Goal: Find specific page/section: Find specific page/section

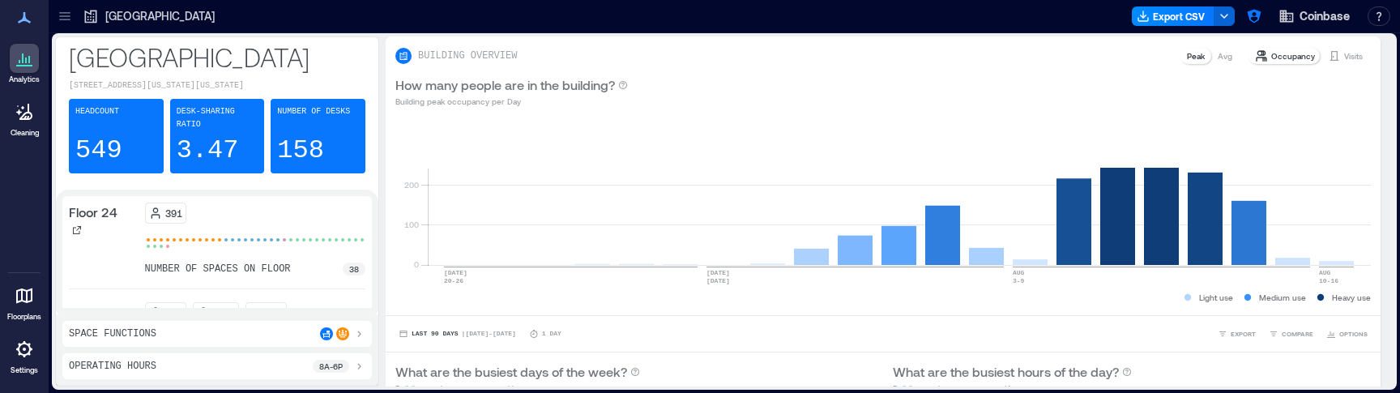
click at [66, 11] on icon at bounding box center [65, 16] width 16 height 16
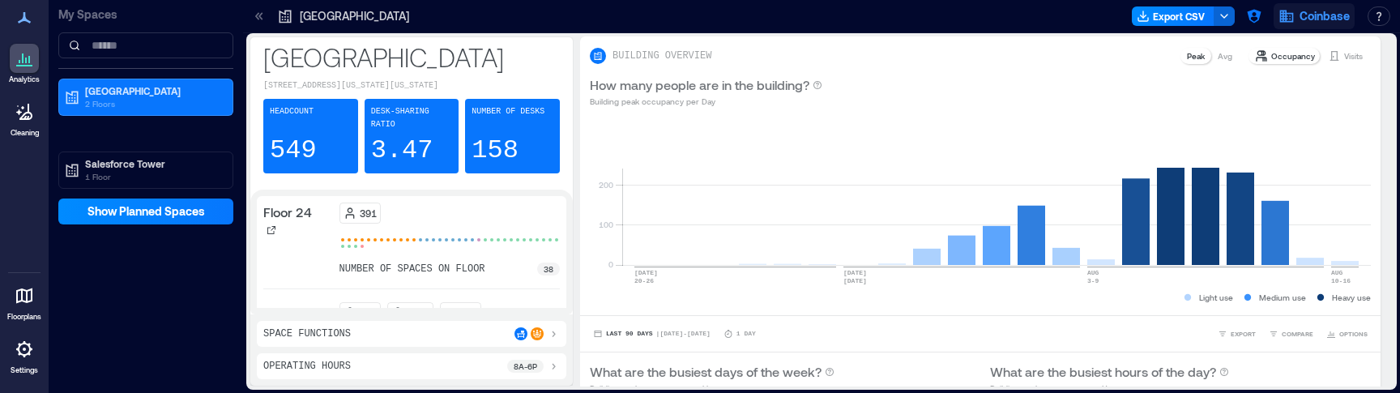
click at [1285, 15] on icon "button" at bounding box center [1286, 16] width 16 height 16
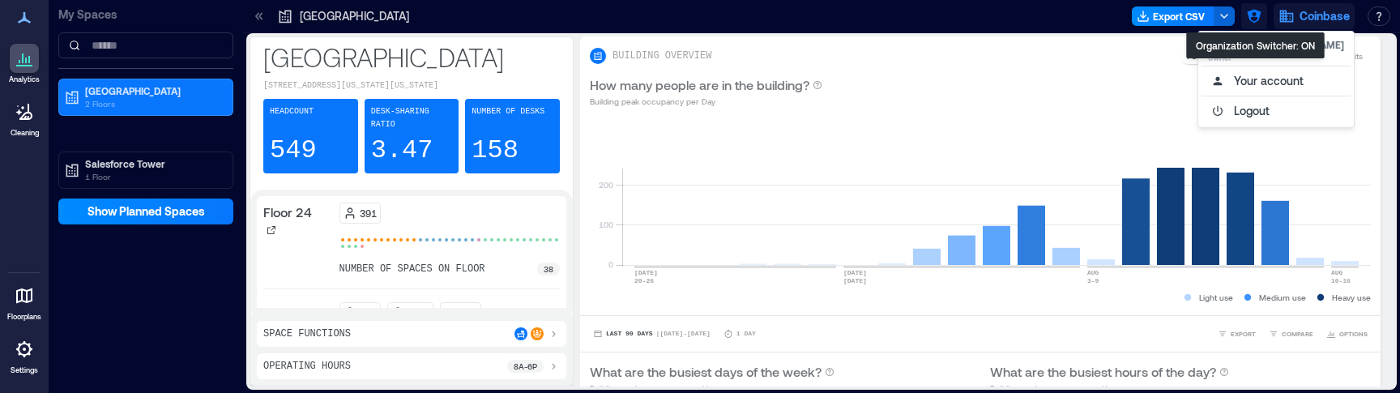
click at [1255, 18] on icon "button" at bounding box center [1254, 16] width 16 height 16
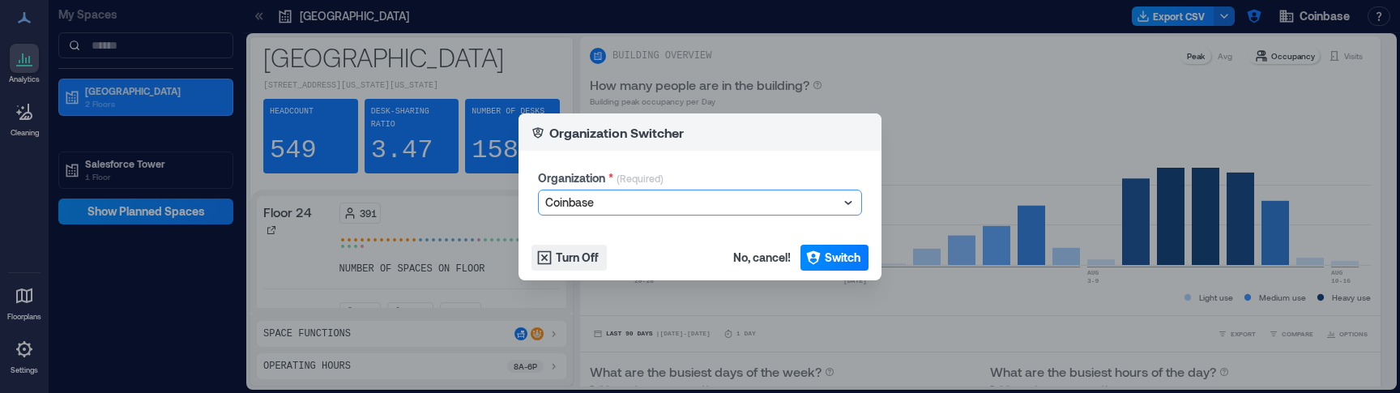
click at [602, 203] on div at bounding box center [691, 202] width 293 height 19
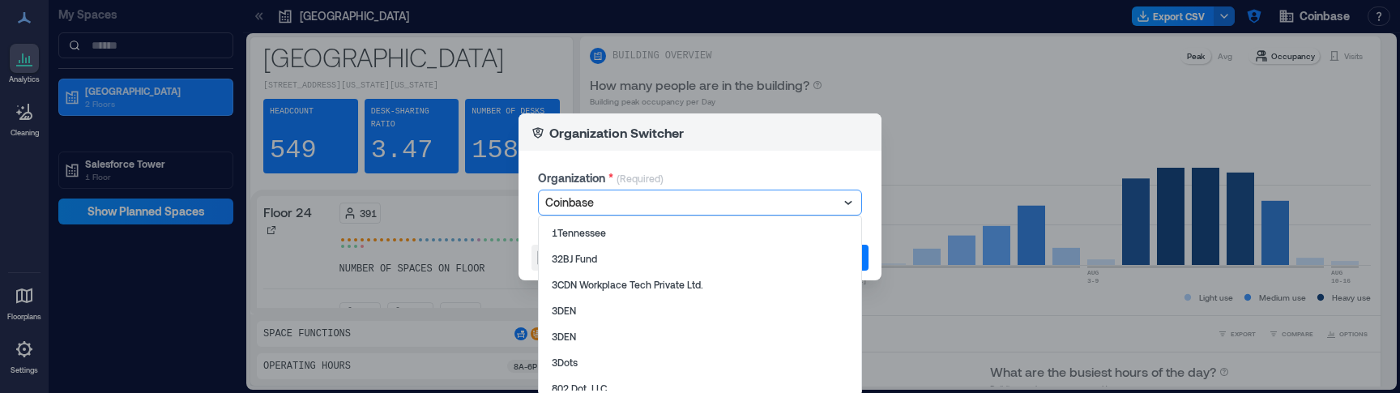
type input "**********"
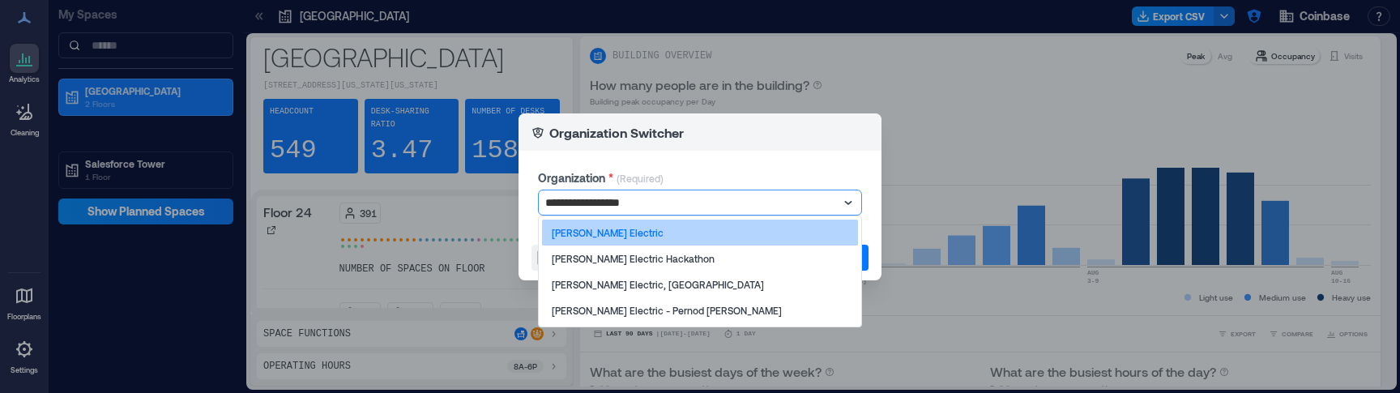
click at [643, 225] on div "[PERSON_NAME] Electric" at bounding box center [700, 233] width 316 height 26
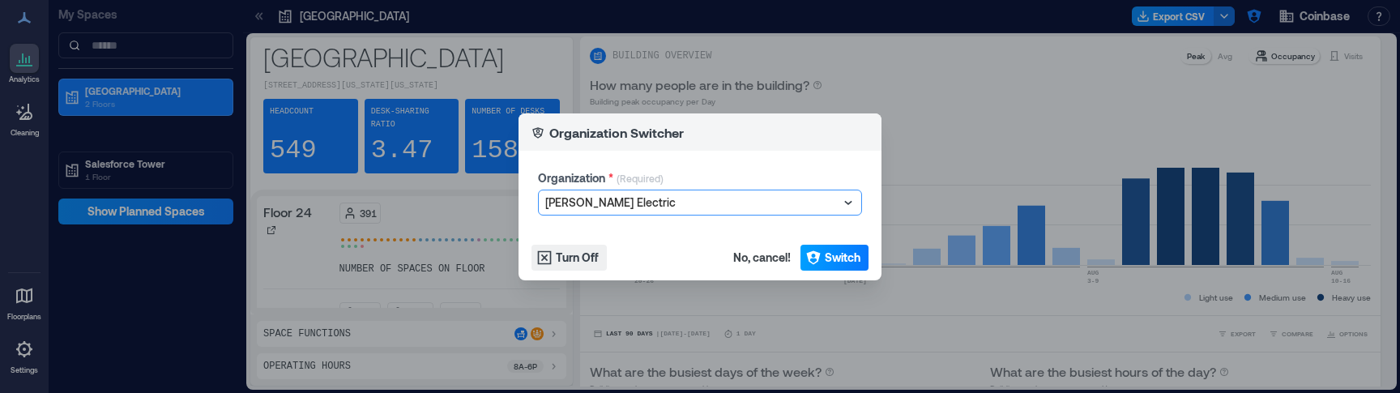
click at [840, 253] on span "Switch" at bounding box center [843, 258] width 36 height 16
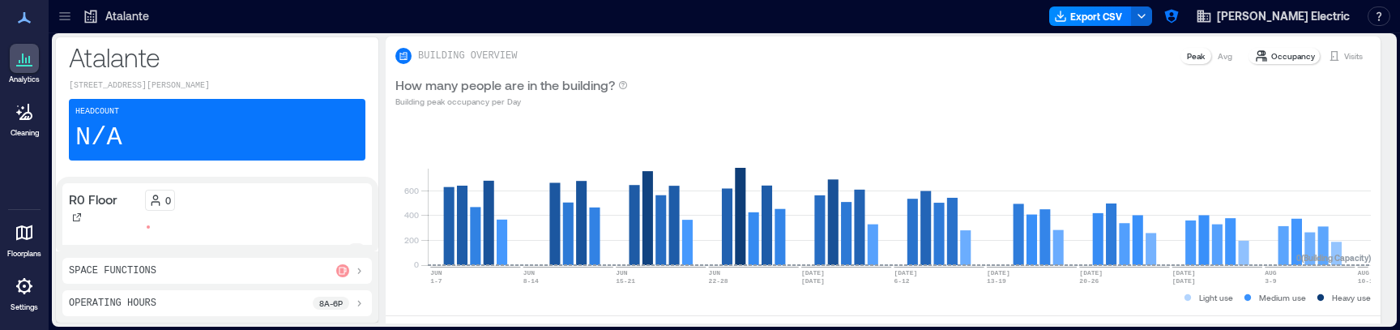
click at [60, 26] on div at bounding box center [65, 16] width 26 height 26
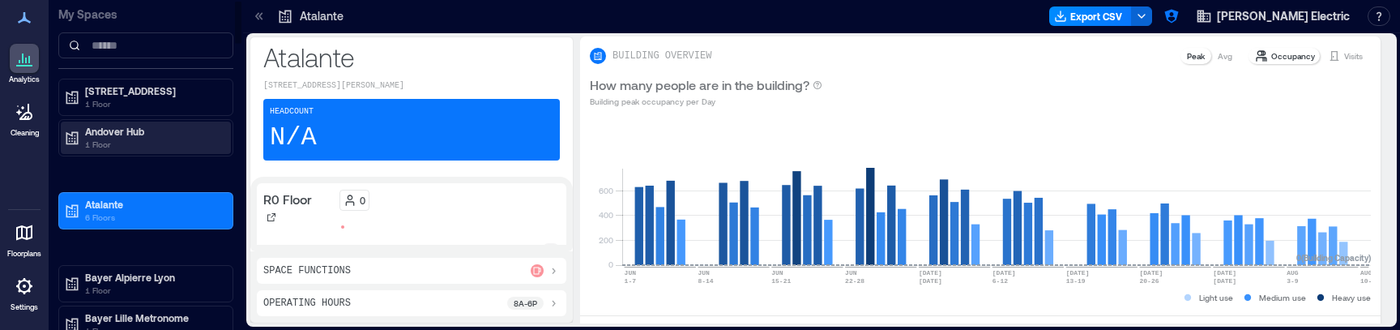
click at [134, 144] on p "1 Floor" at bounding box center [153, 144] width 136 height 13
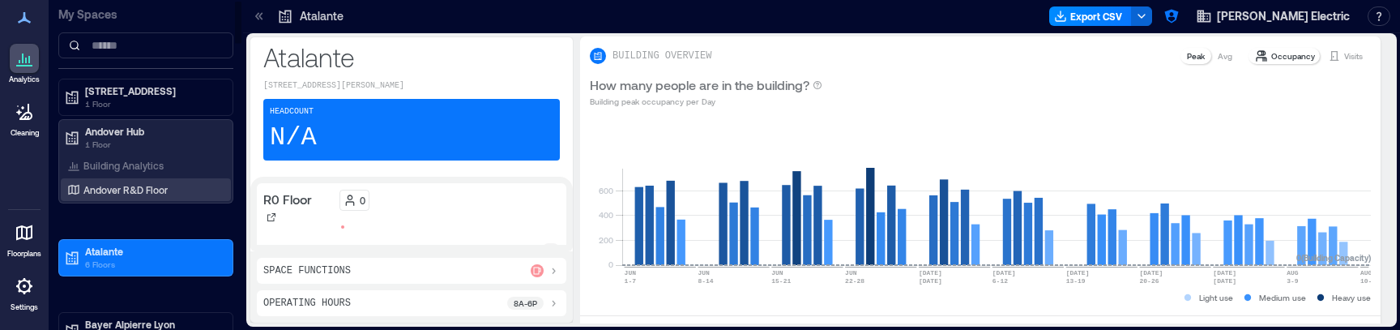
click at [105, 189] on p "Andover R&D Floor" at bounding box center [125, 189] width 84 height 13
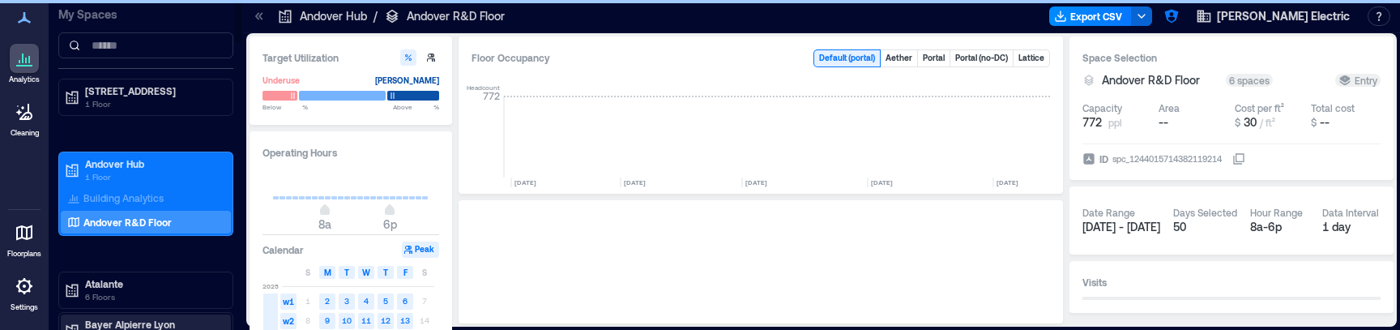
scroll to position [0, 2823]
